Goal: Task Accomplishment & Management: Manage account settings

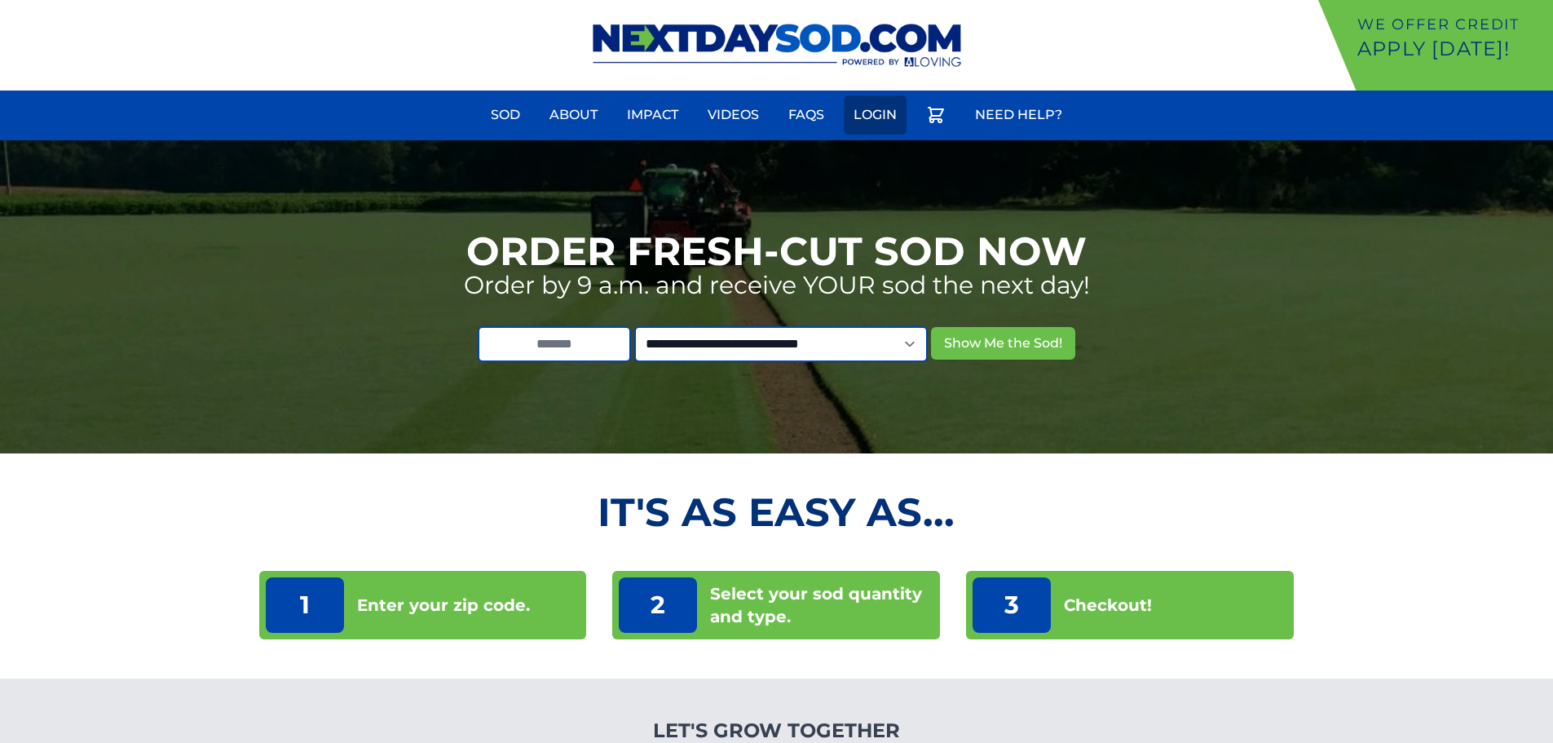
click at [882, 103] on link "Login" at bounding box center [875, 114] width 63 height 39
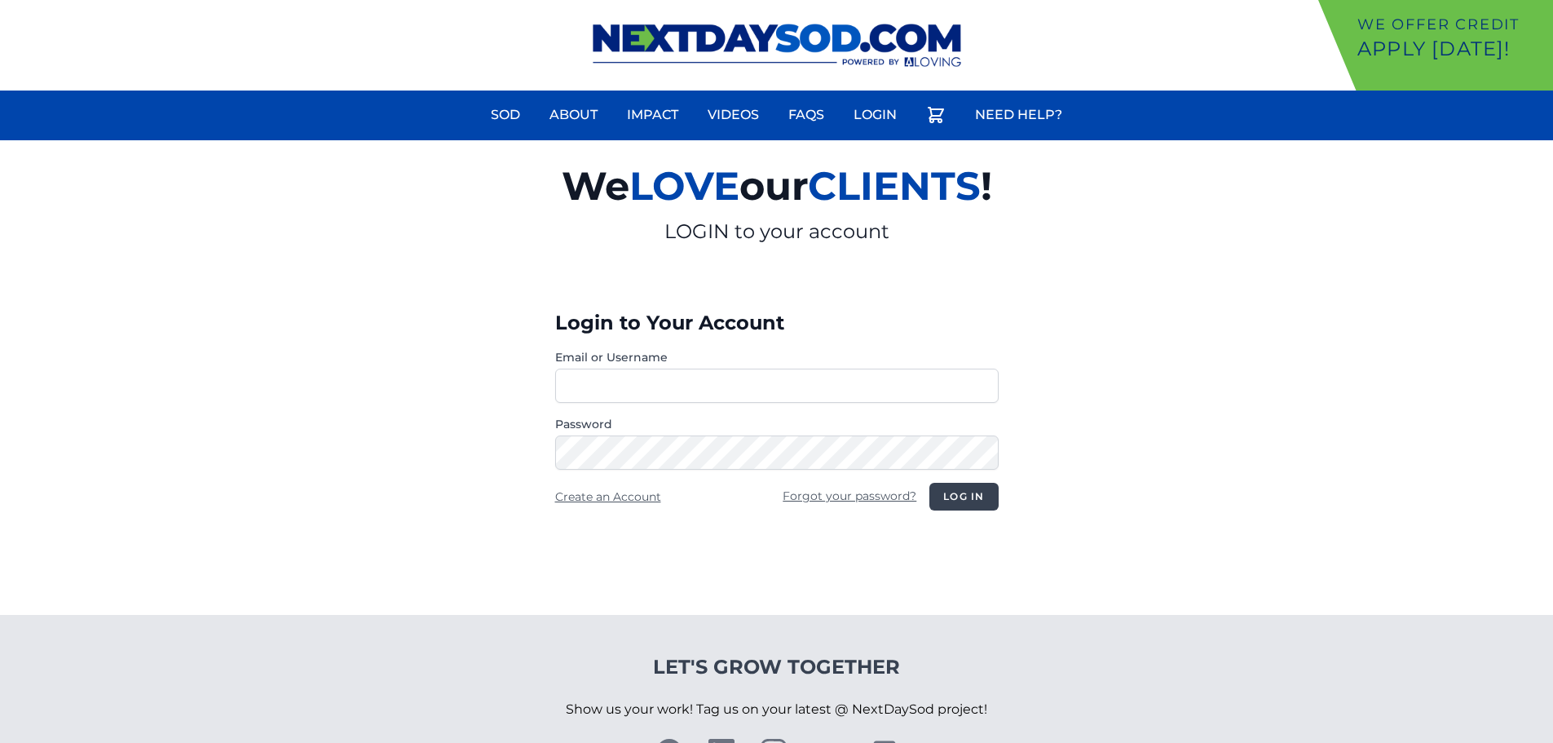
type input "**********"
click at [969, 491] on button "Log in" at bounding box center [963, 497] width 68 height 28
